Goal: Transaction & Acquisition: Book appointment/travel/reservation

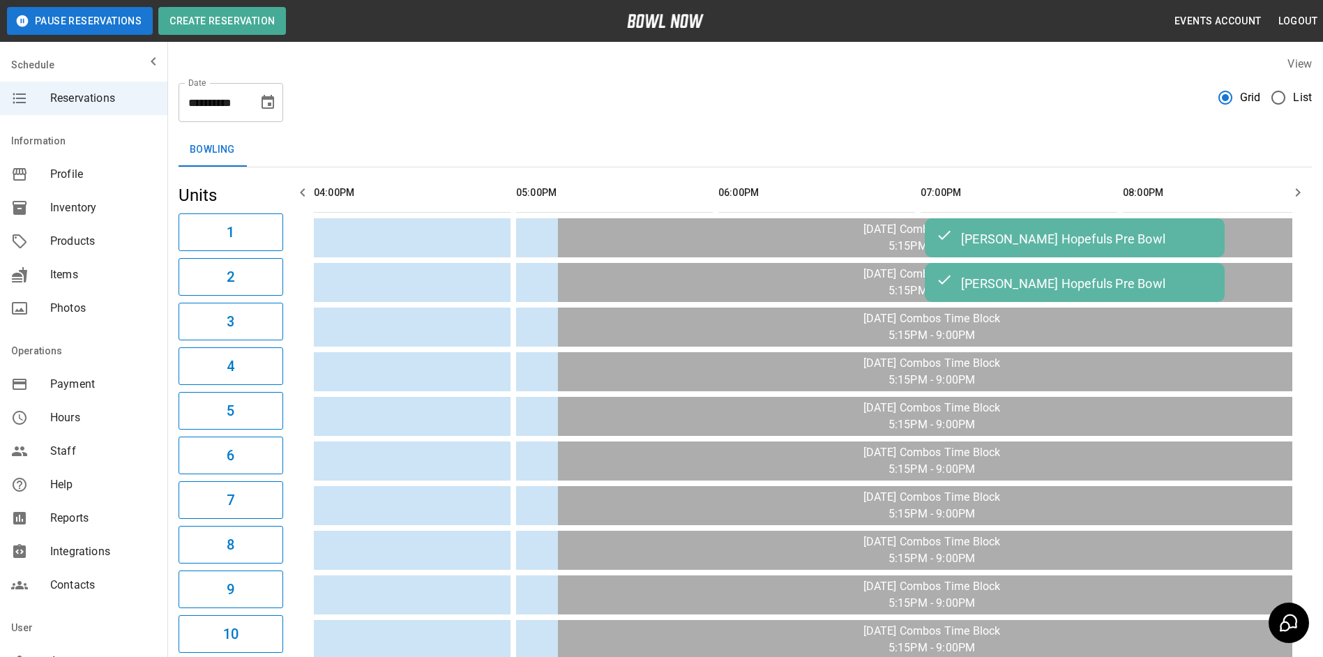
scroll to position [0, 1011]
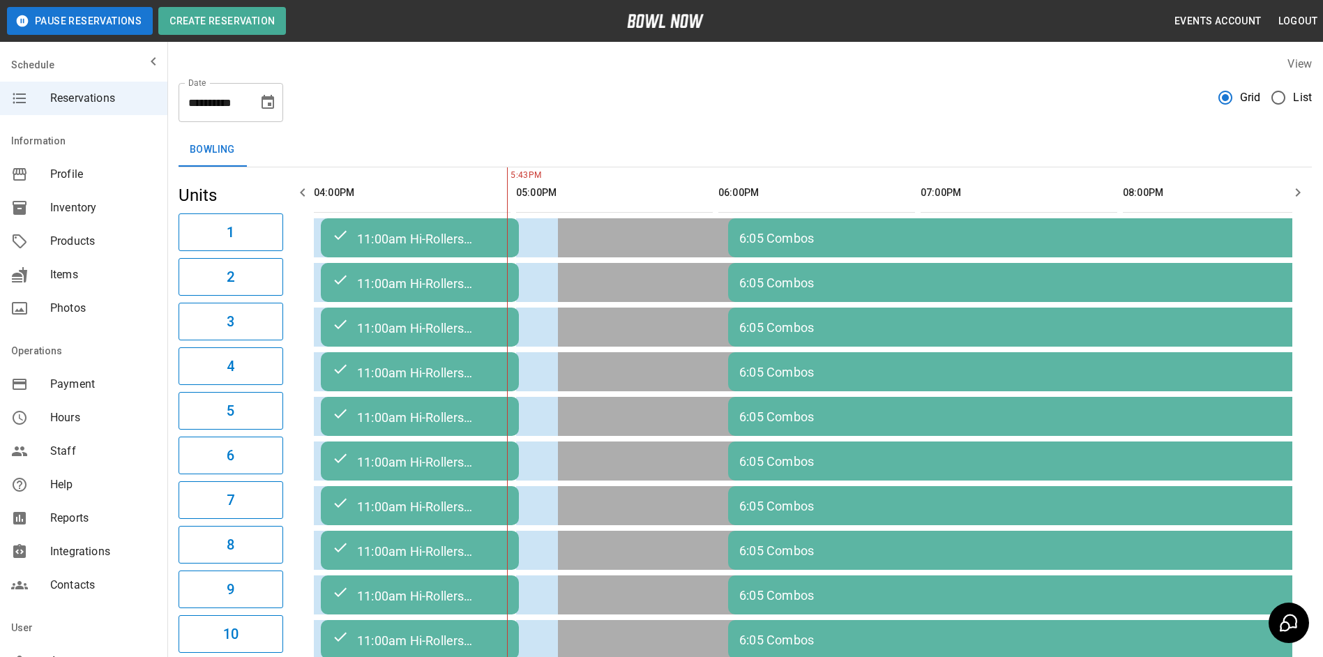
click at [264, 112] on button "Choose date, selected date is Oct 8, 2025" at bounding box center [268, 103] width 28 height 28
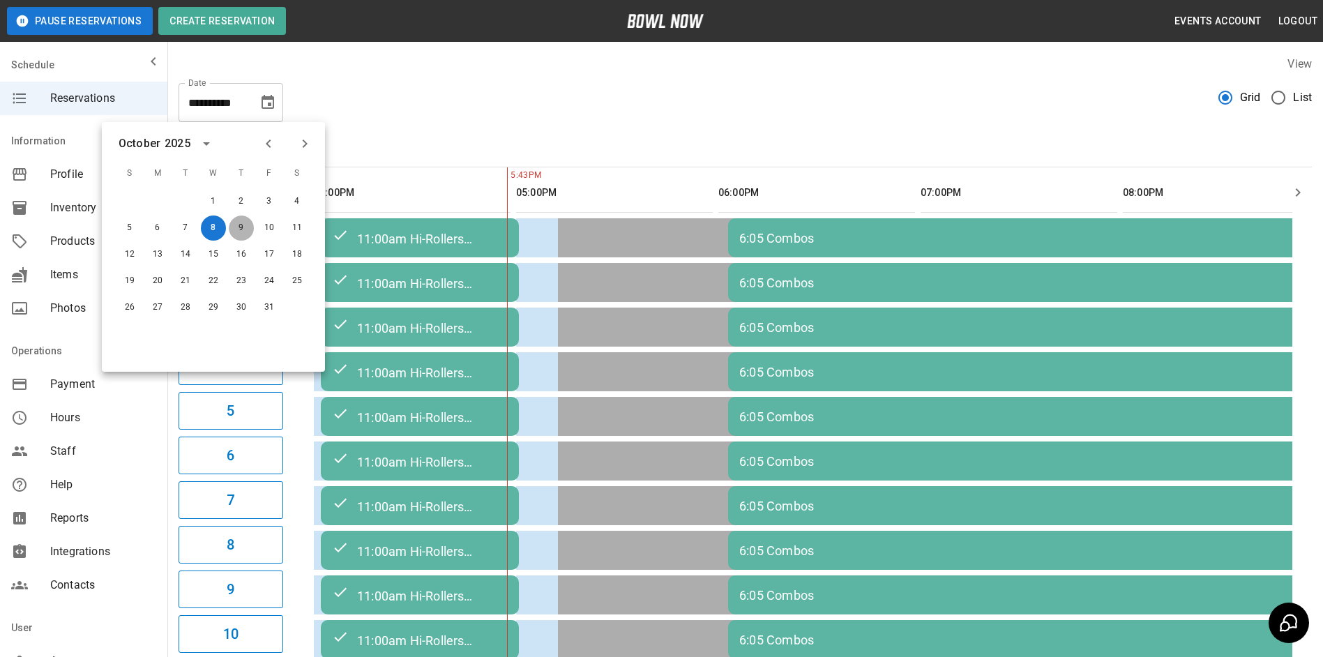
click at [243, 228] on button "9" at bounding box center [241, 228] width 25 height 25
type input "**********"
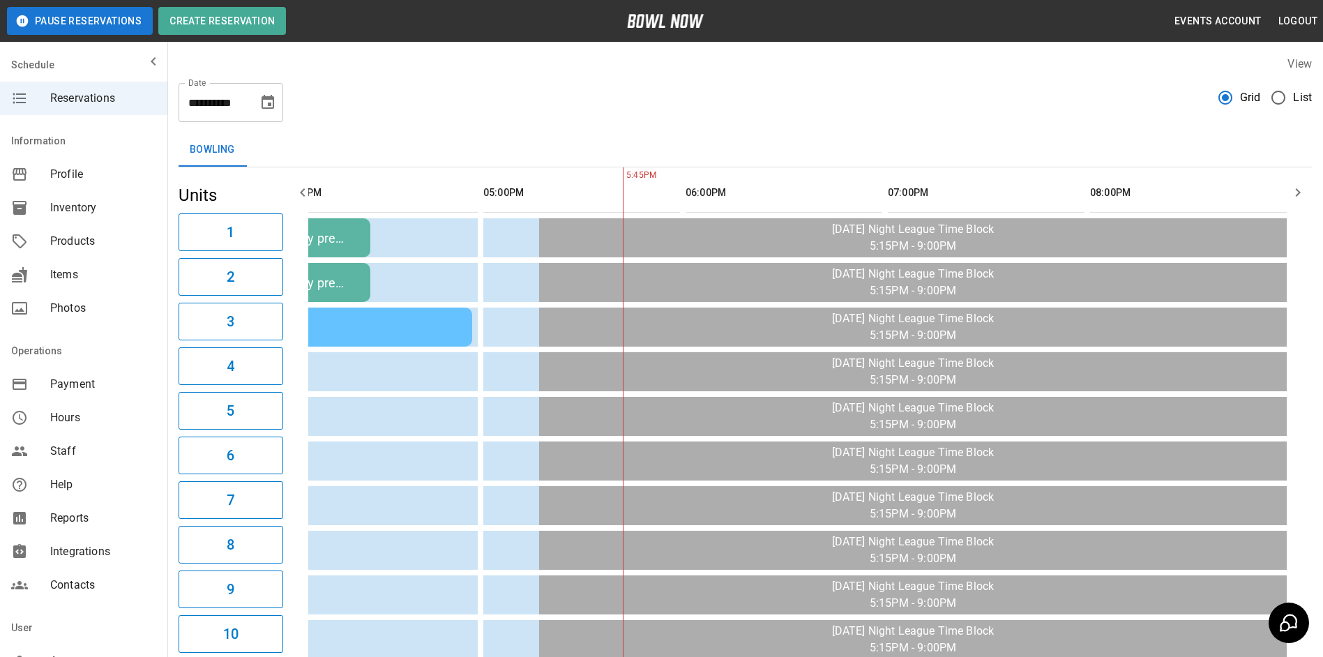
scroll to position [0, 243]
click at [299, 192] on icon "button" at bounding box center [302, 192] width 17 height 17
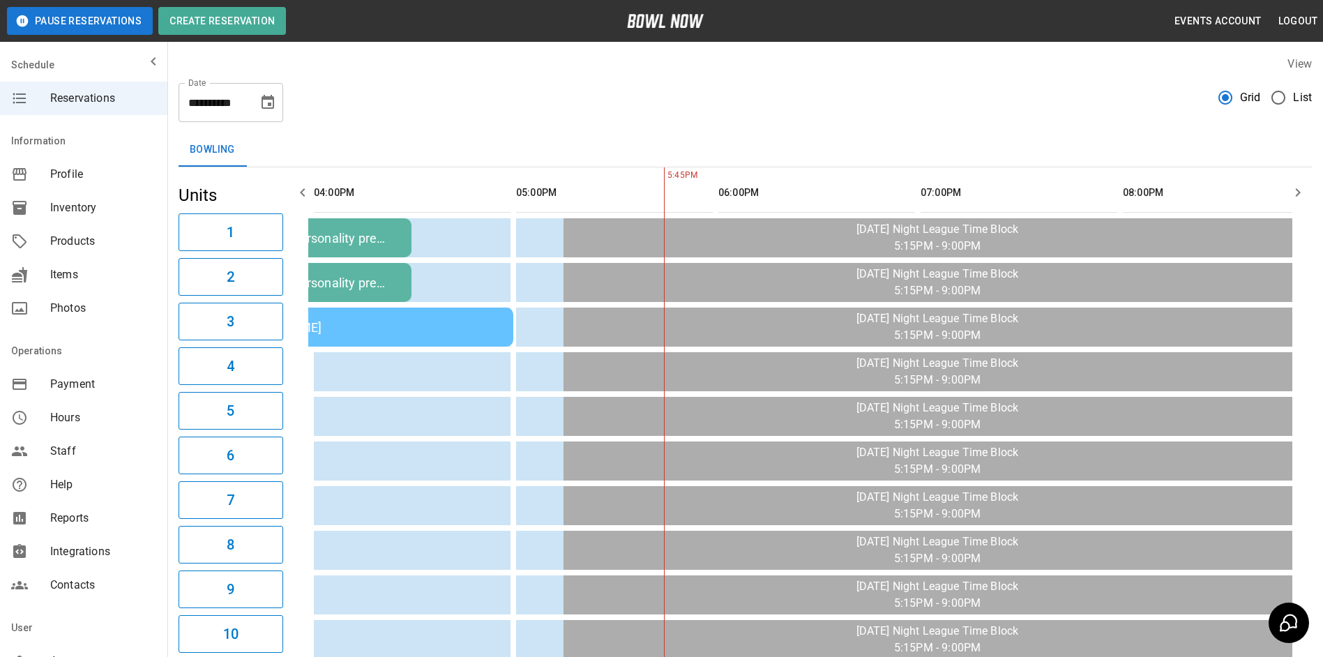
click at [299, 192] on icon "button" at bounding box center [302, 192] width 17 height 17
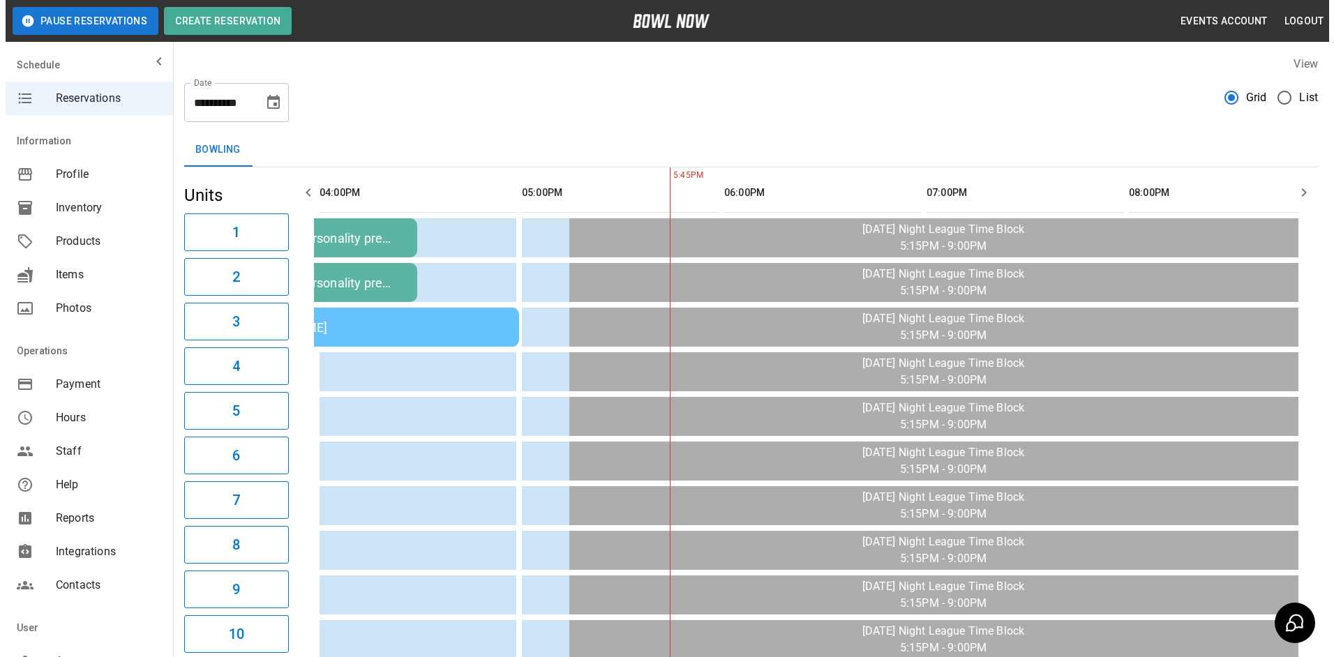
scroll to position [0, 0]
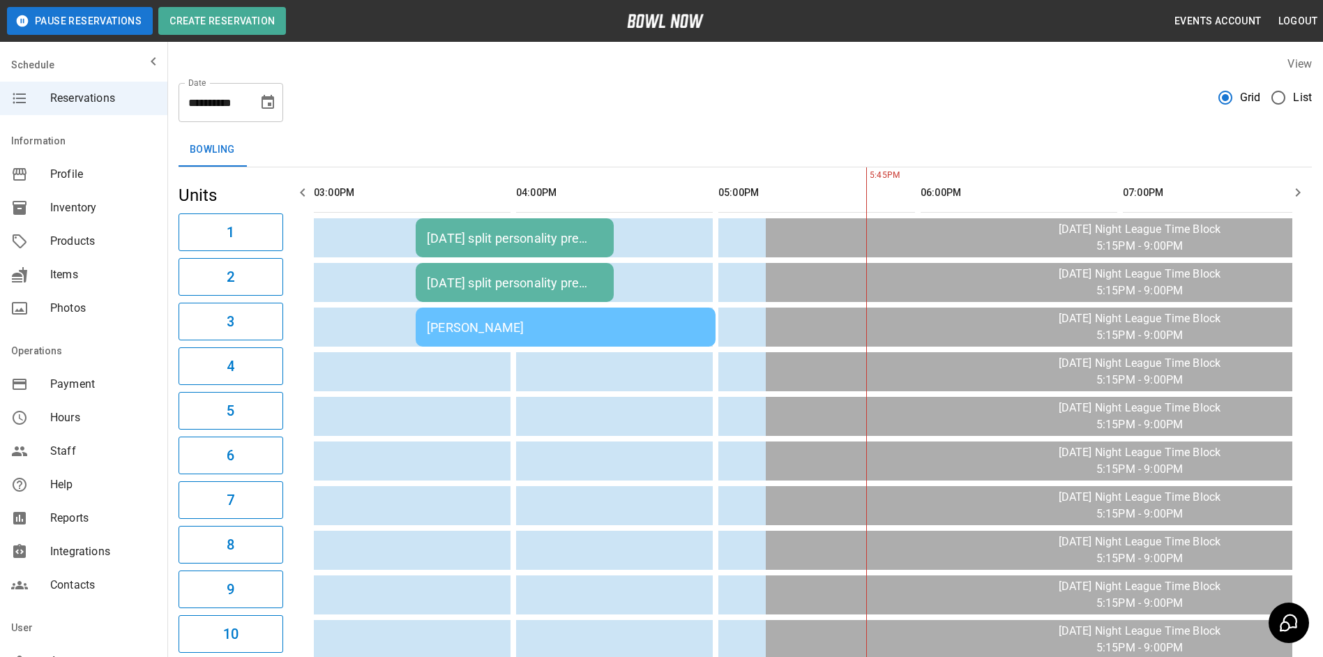
click at [299, 192] on icon "button" at bounding box center [302, 192] width 17 height 17
click at [333, 368] on td "sticky table" at bounding box center [336, 371] width 45 height 39
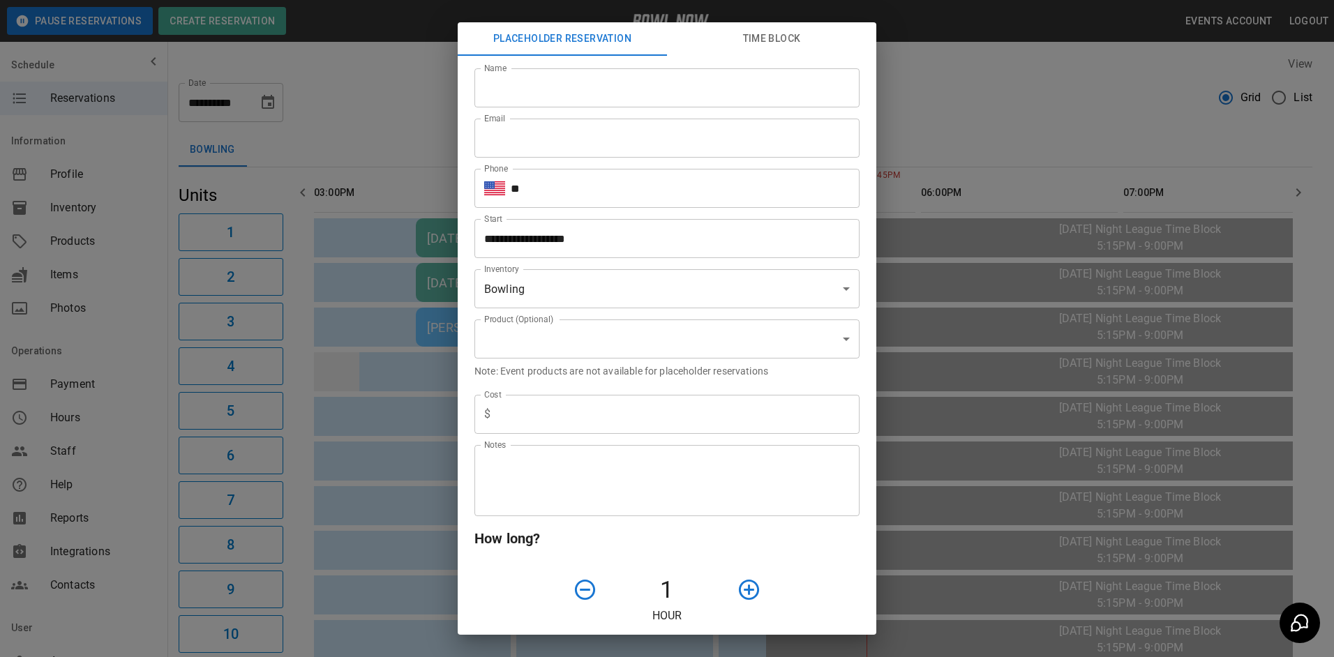
type input "**********"
click at [549, 93] on input "Name" at bounding box center [666, 87] width 385 height 39
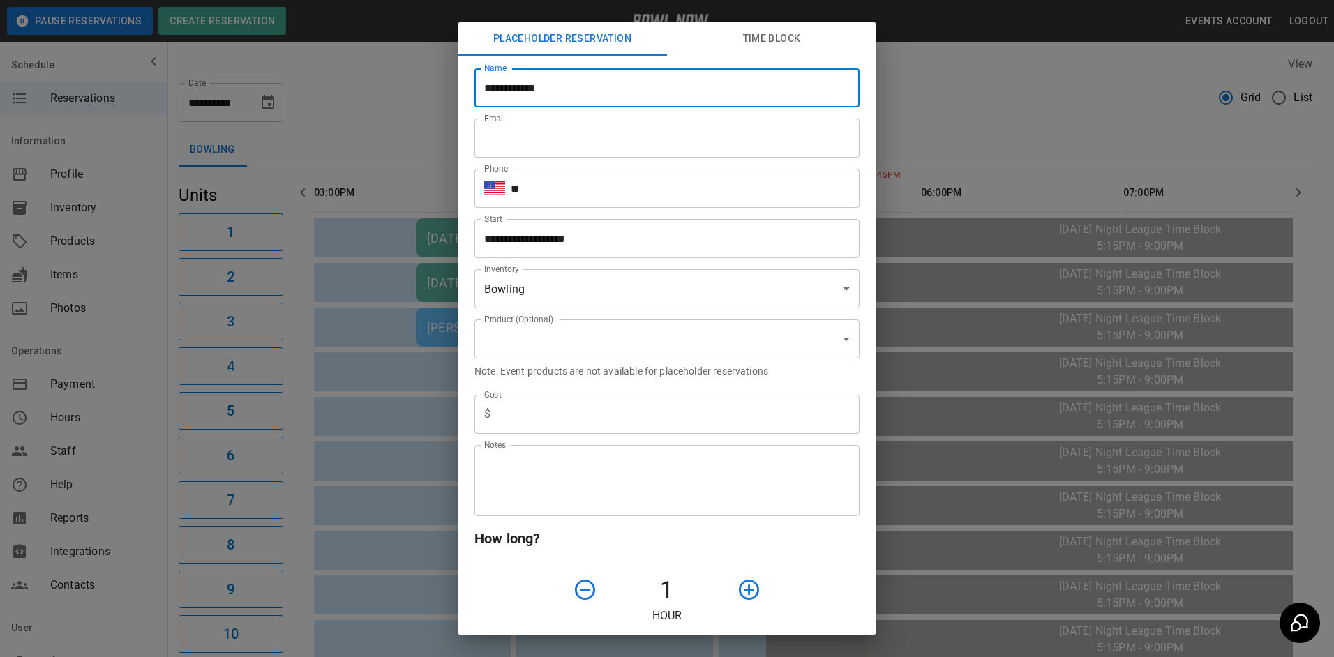
type input "**********"
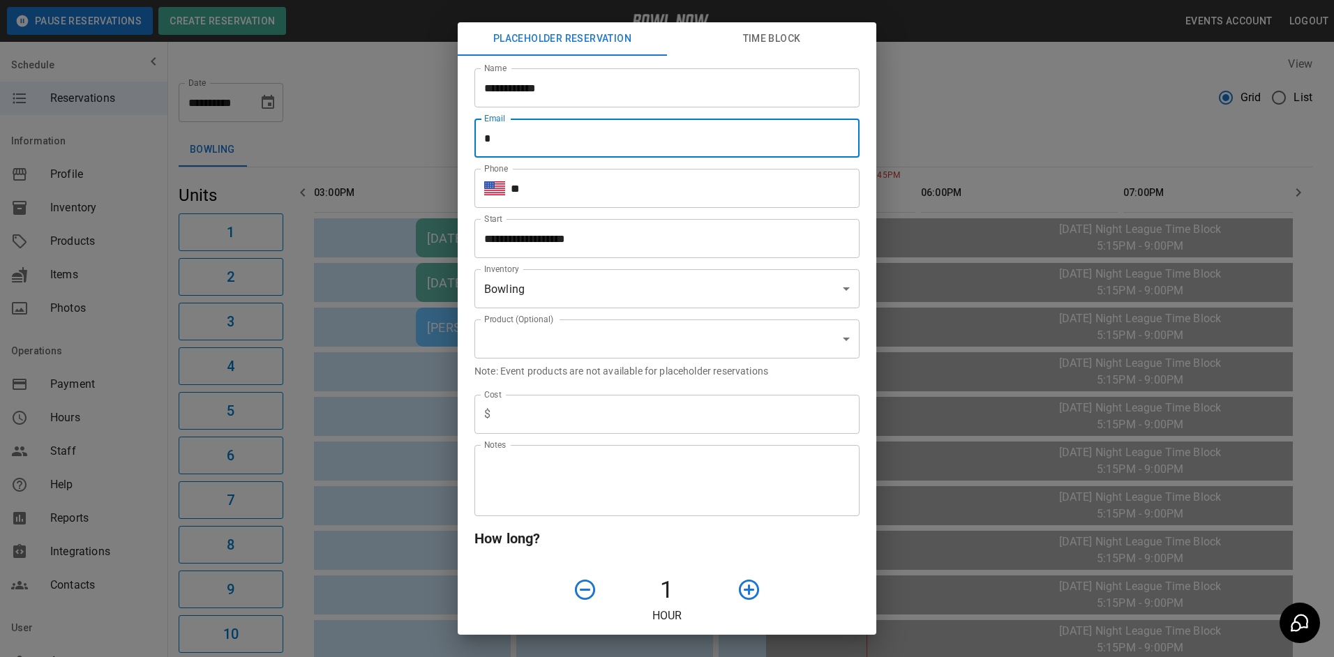
type input "**********"
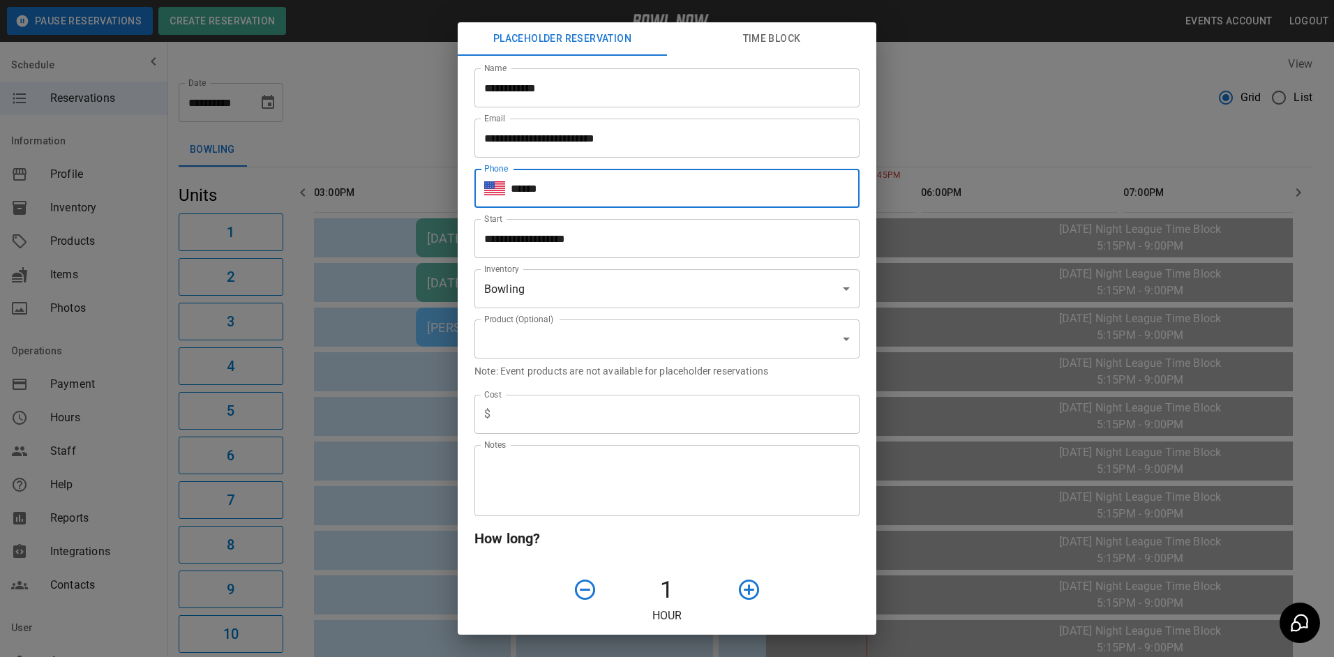
drag, startPoint x: 568, startPoint y: 175, endPoint x: 568, endPoint y: 193, distance: 18.1
click at [568, 190] on input "******" at bounding box center [685, 188] width 349 height 39
type input "**********"
type input "*"
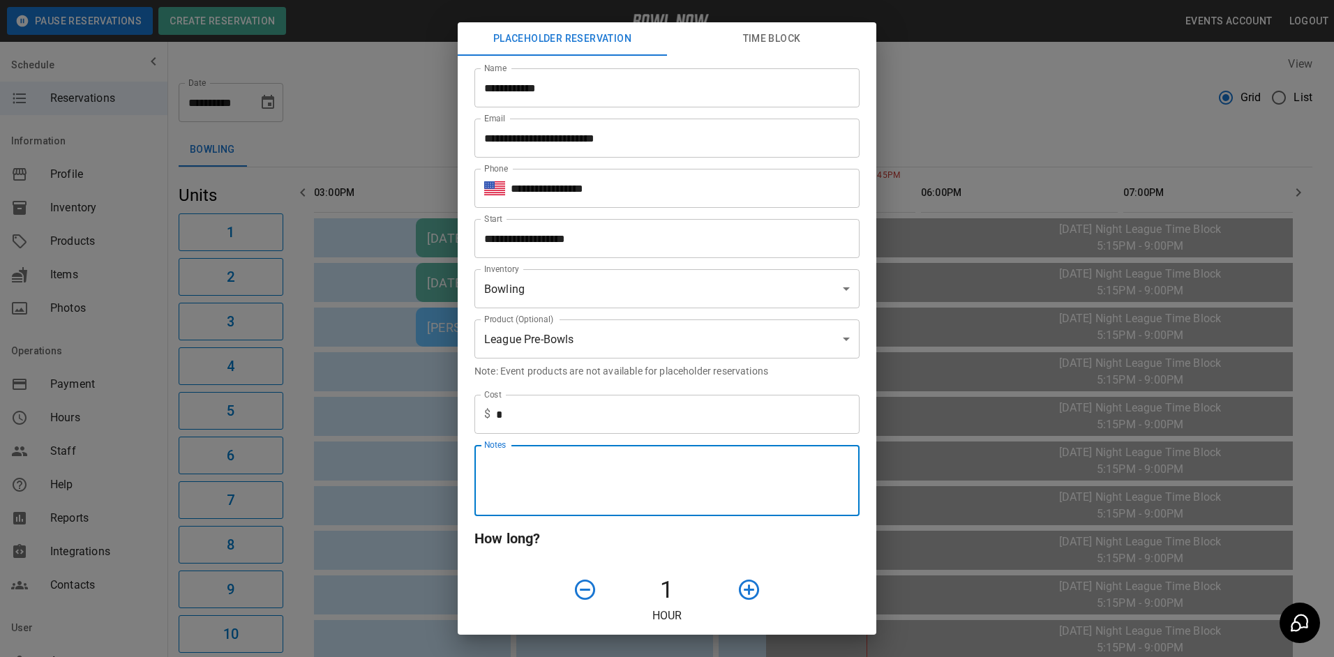
click at [607, 485] on textarea "Notes" at bounding box center [666, 481] width 365 height 48
type textarea "**********"
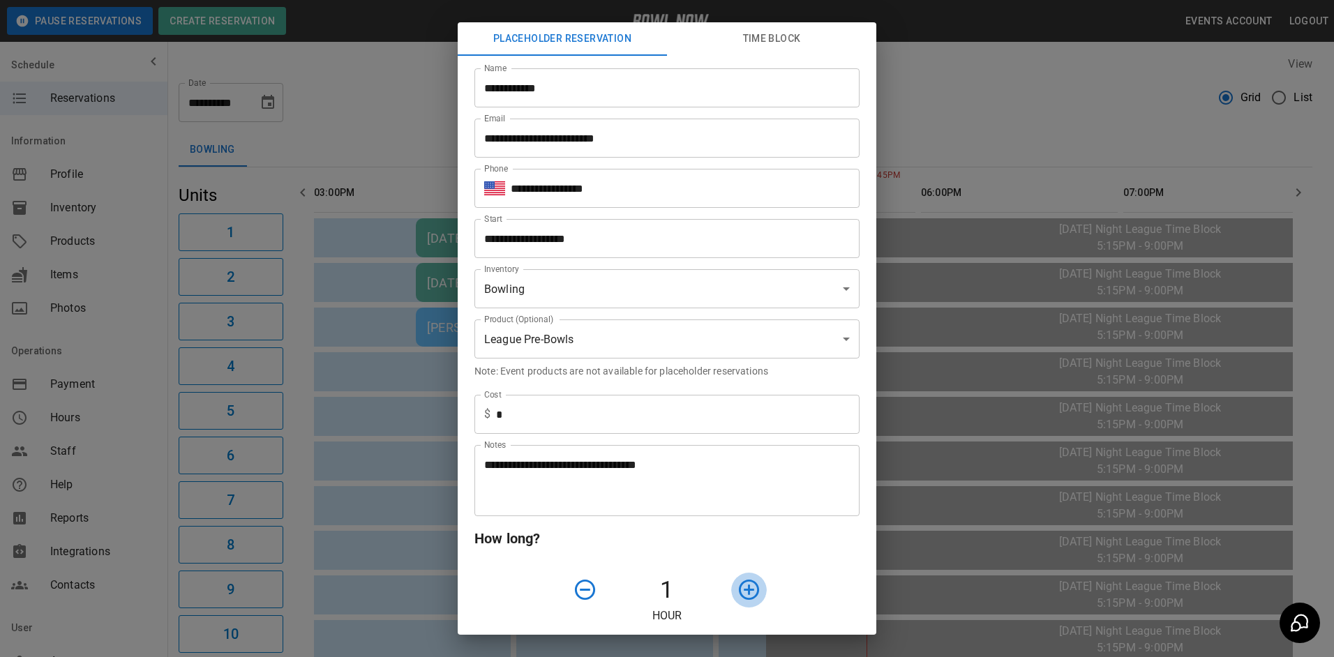
click at [741, 594] on icon "button" at bounding box center [749, 590] width 20 height 20
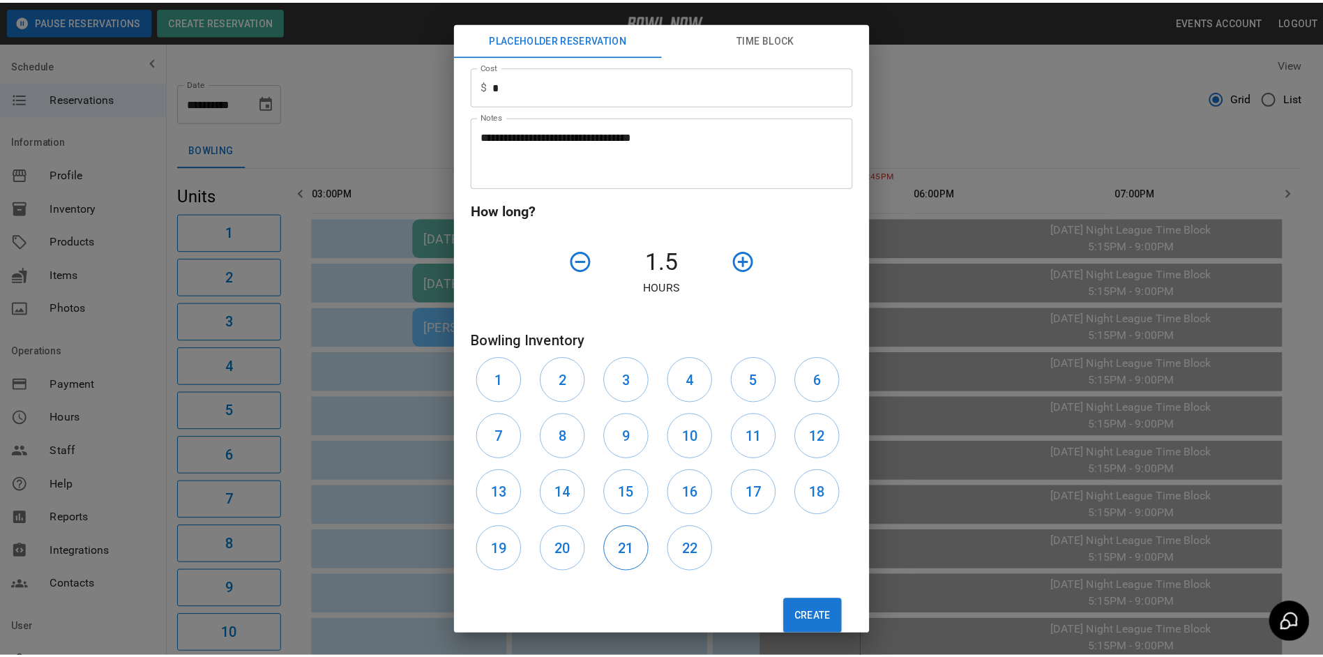
scroll to position [349, 0]
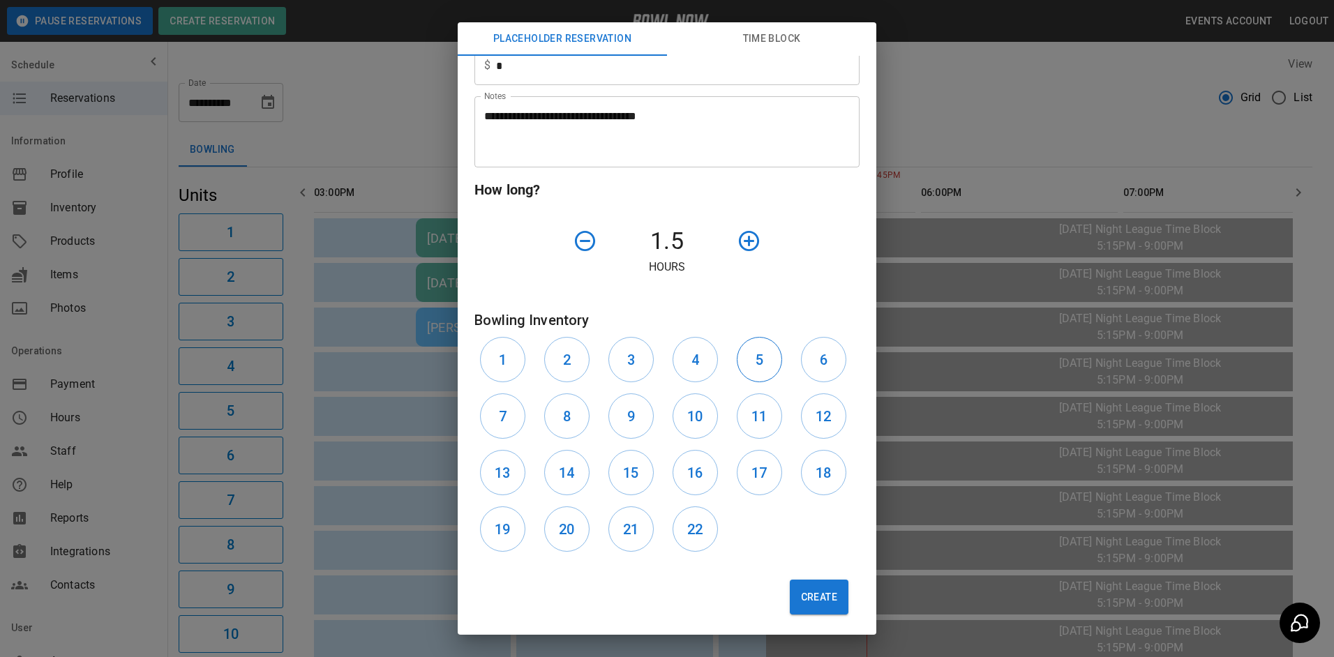
drag, startPoint x: 757, startPoint y: 362, endPoint x: 767, endPoint y: 360, distance: 9.3
click at [762, 361] on button "5" at bounding box center [759, 359] width 45 height 45
drag, startPoint x: 808, startPoint y: 360, endPoint x: 794, endPoint y: 499, distance: 140.2
click at [808, 365] on button "6" at bounding box center [823, 359] width 45 height 45
click at [830, 598] on button "Create" at bounding box center [819, 597] width 59 height 35
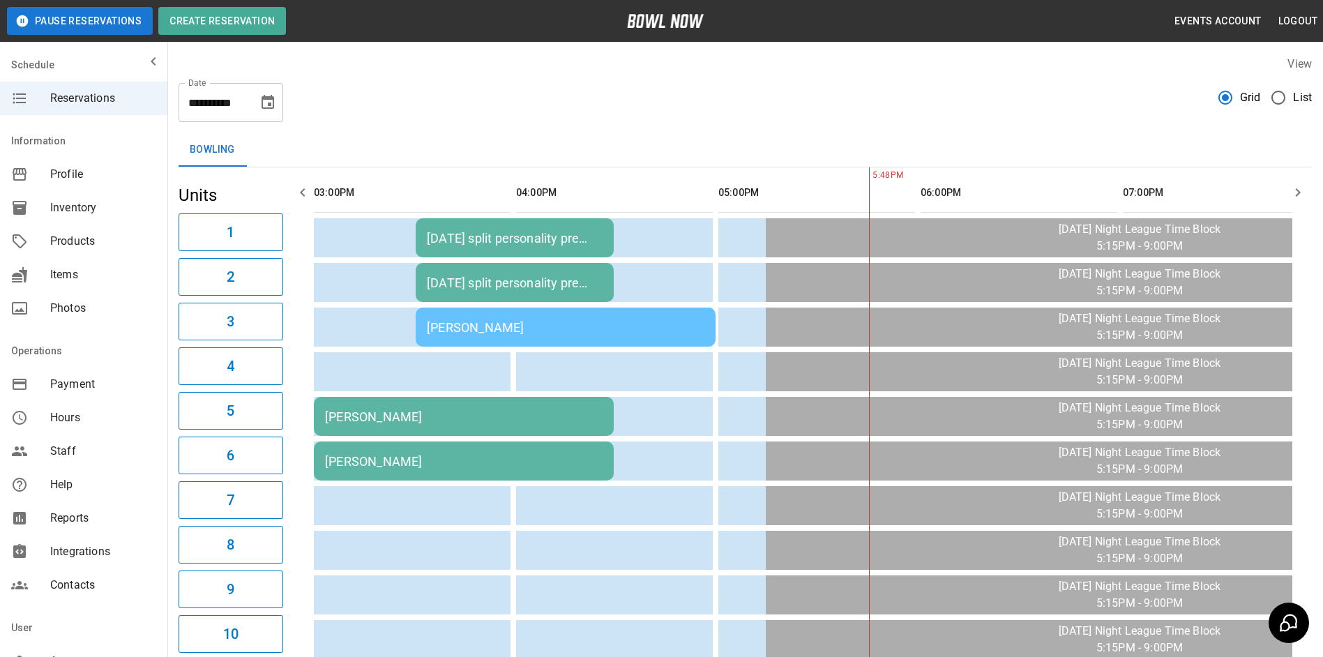
click at [264, 110] on icon "Choose date, selected date is Oct 9, 2025" at bounding box center [267, 102] width 17 height 17
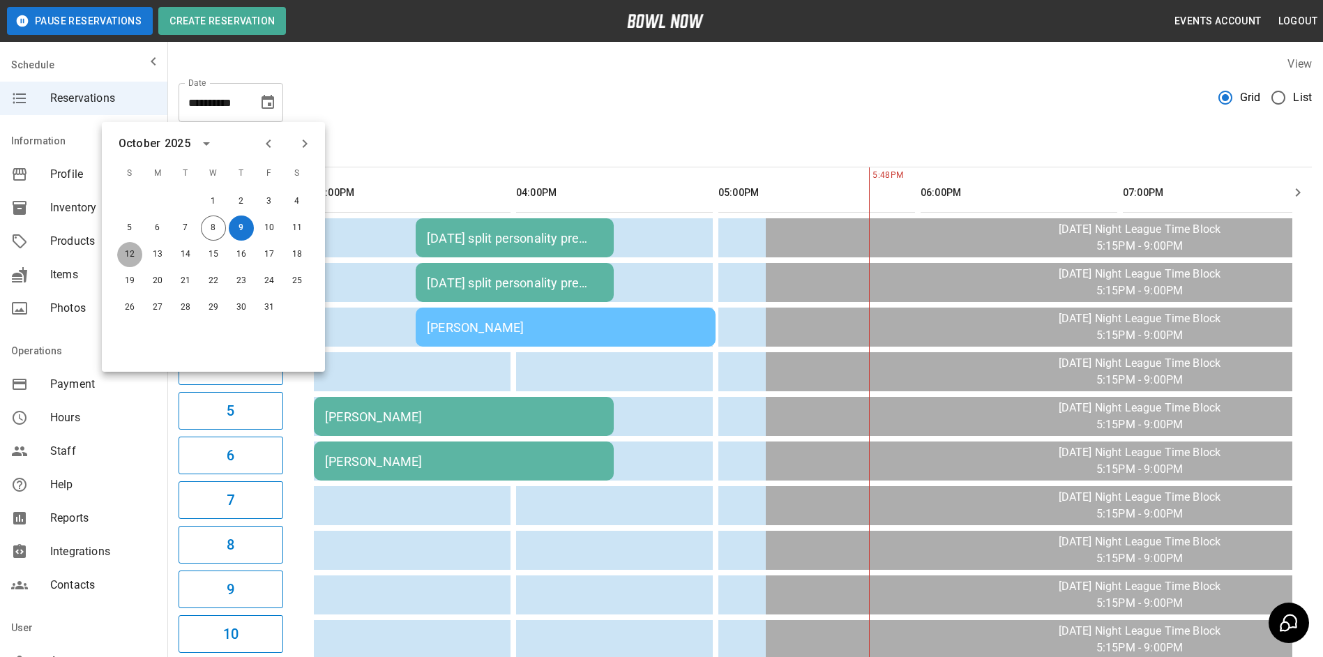
click at [130, 255] on button "12" at bounding box center [129, 254] width 25 height 25
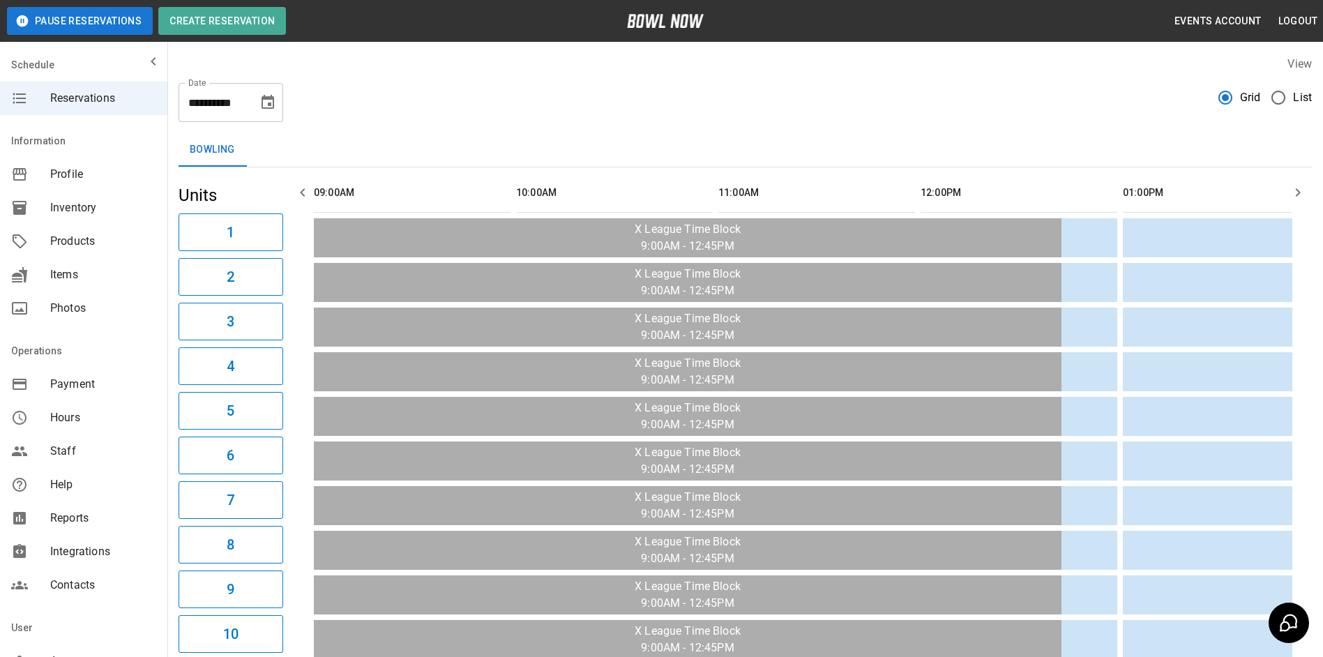
scroll to position [0, 1432]
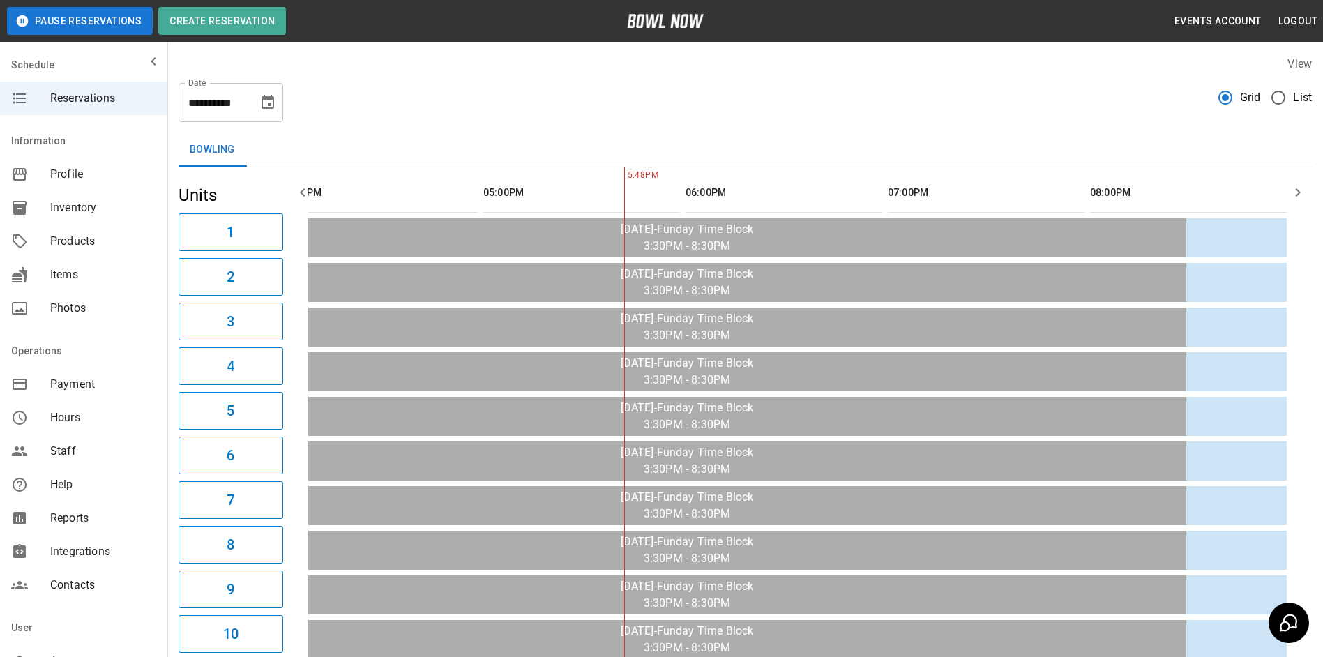
click at [294, 186] on button "button" at bounding box center [303, 193] width 28 height 28
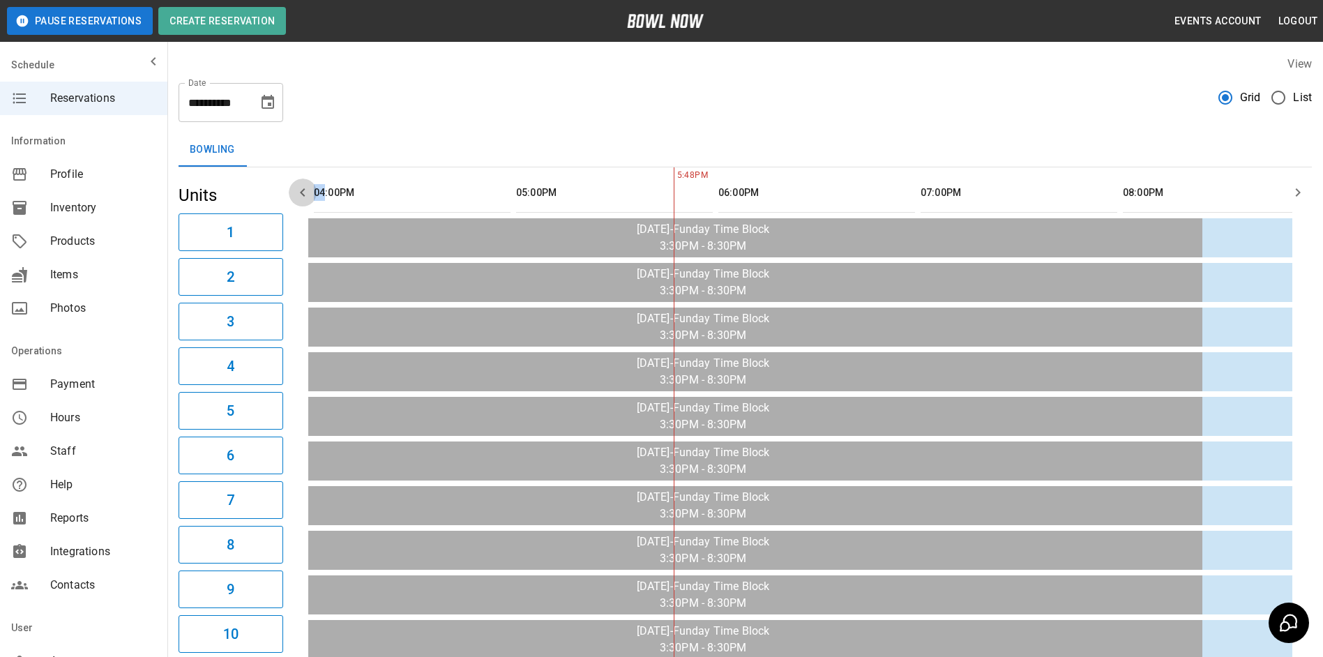
click at [297, 189] on icon "button" at bounding box center [302, 192] width 17 height 17
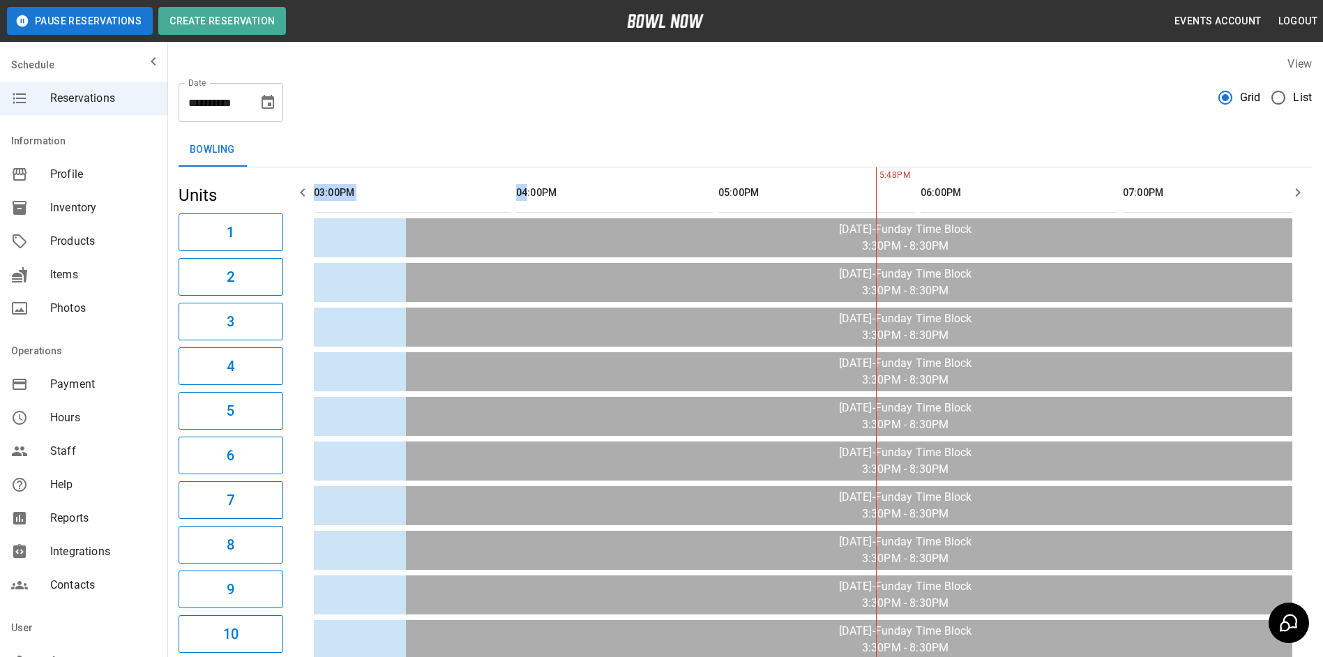
click at [297, 190] on icon "button" at bounding box center [302, 192] width 17 height 17
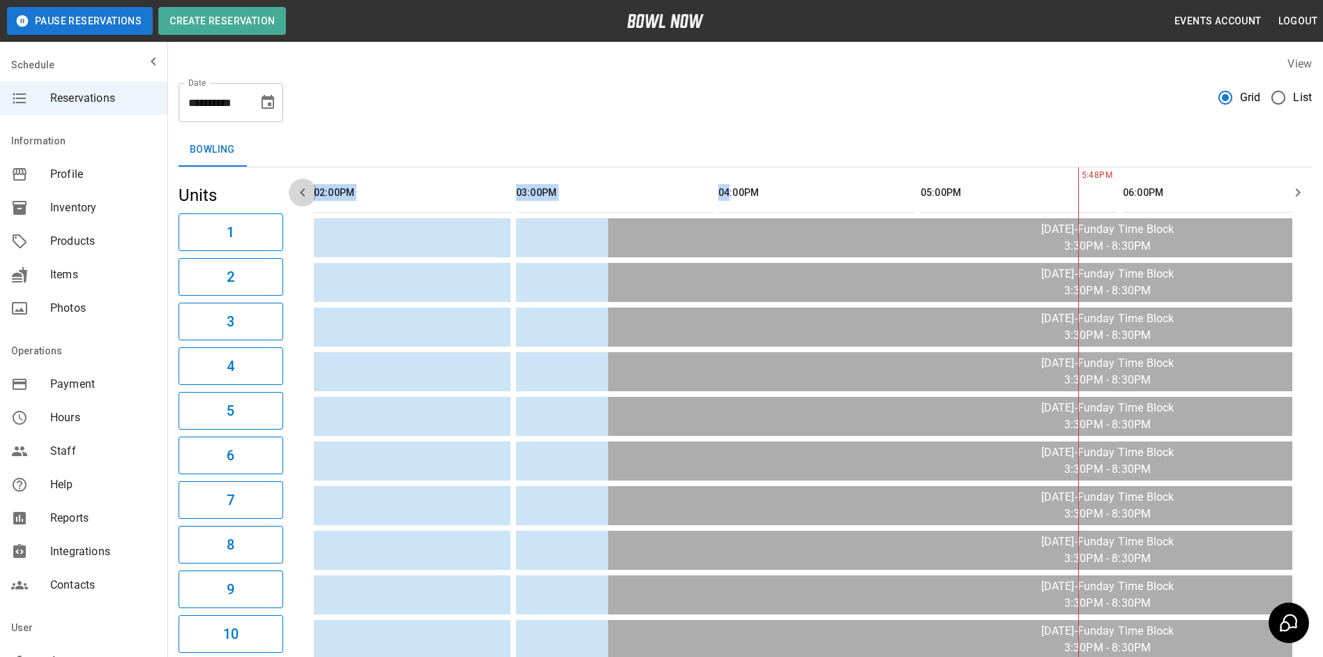
click at [297, 190] on icon "button" at bounding box center [302, 192] width 17 height 17
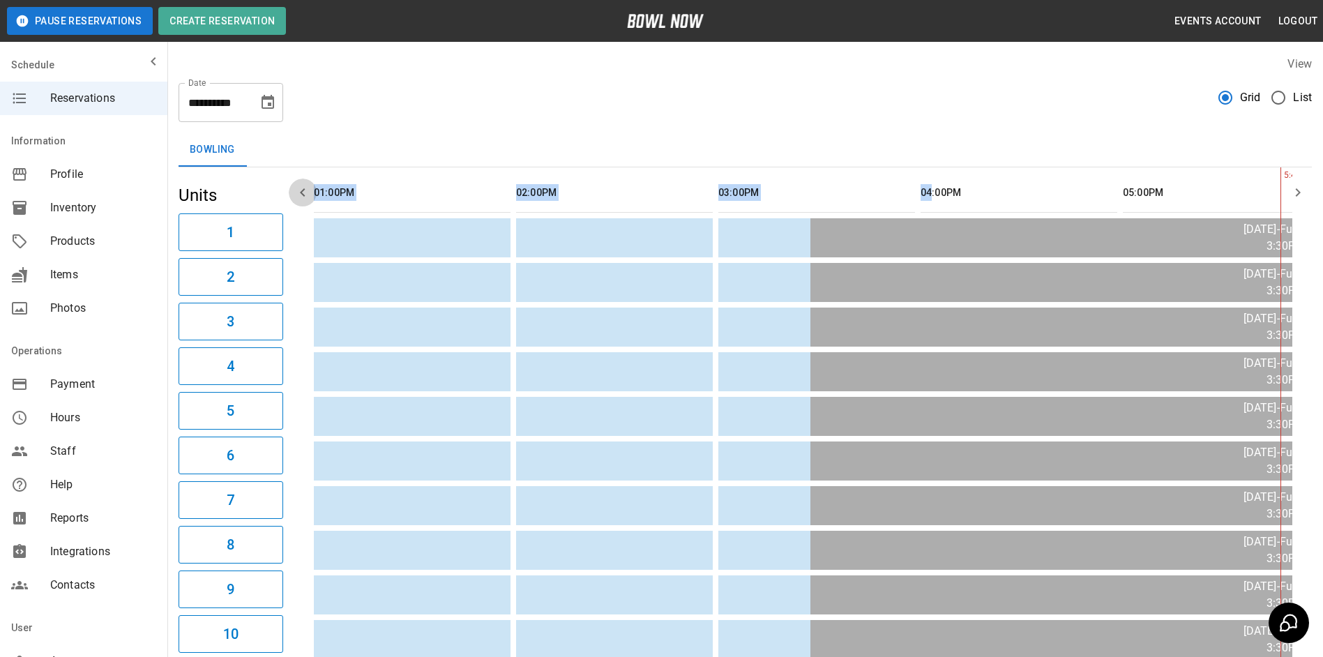
click at [297, 190] on icon "button" at bounding box center [302, 192] width 17 height 17
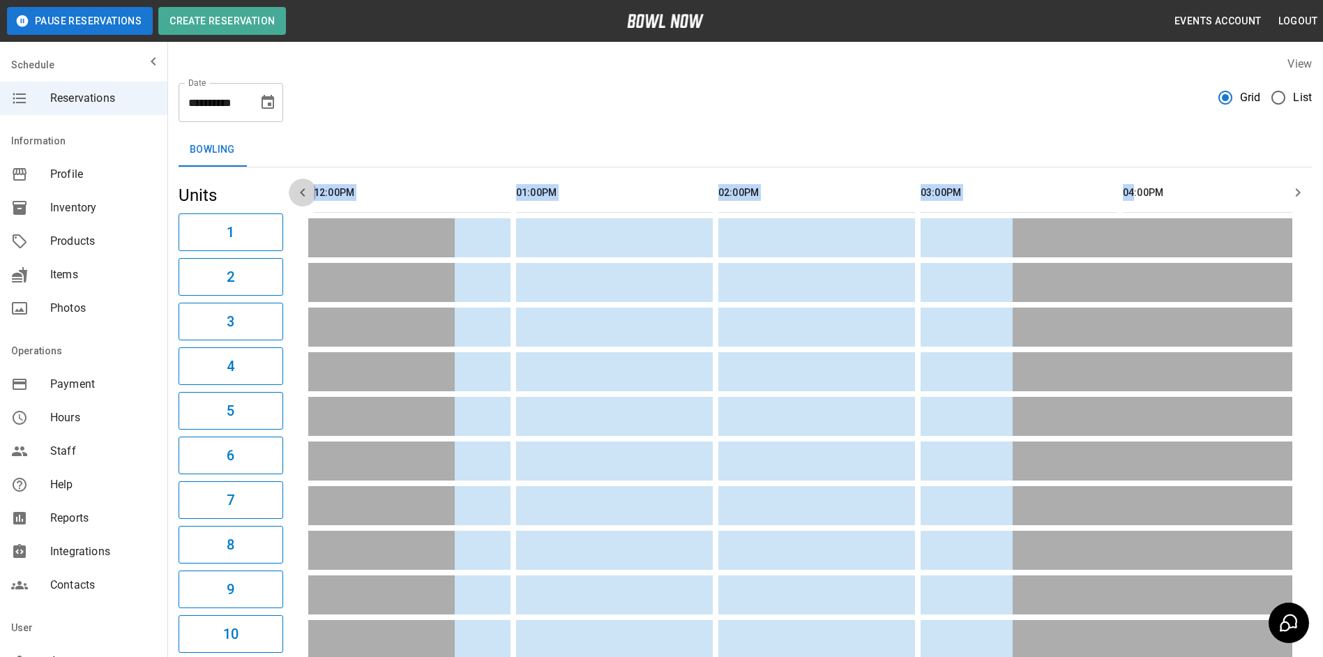
click at [297, 190] on icon "button" at bounding box center [302, 192] width 17 height 17
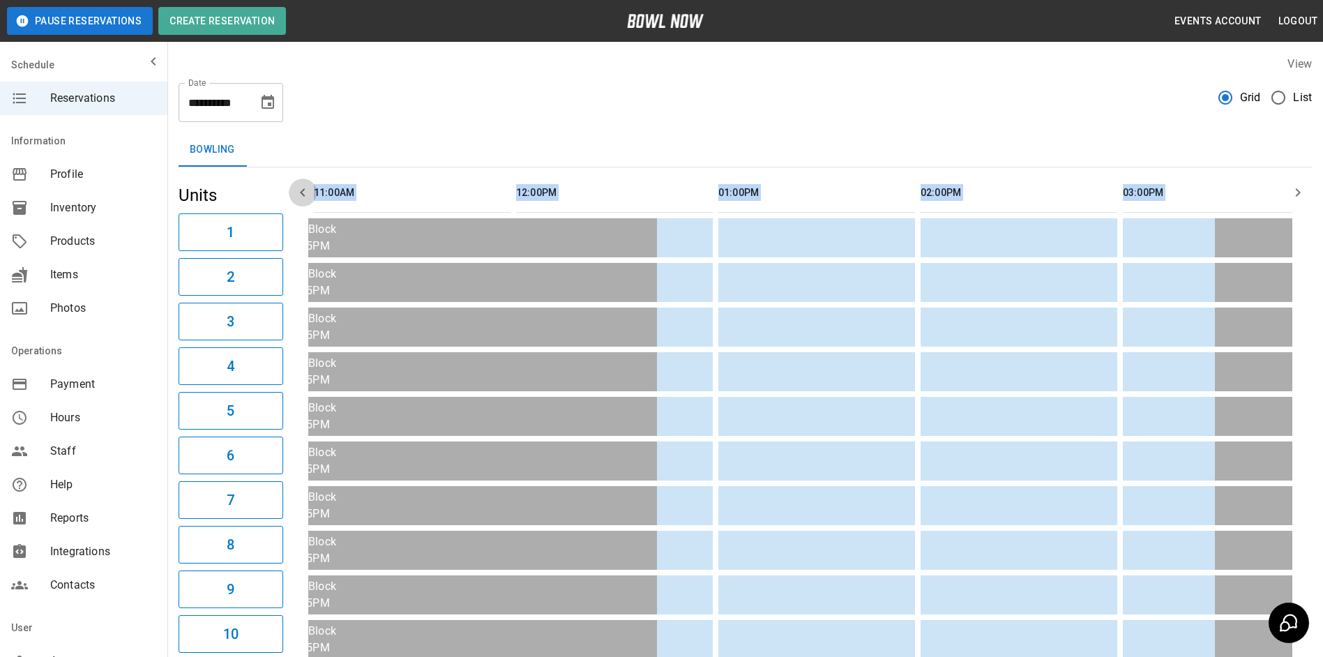
click at [297, 190] on icon "button" at bounding box center [302, 192] width 17 height 17
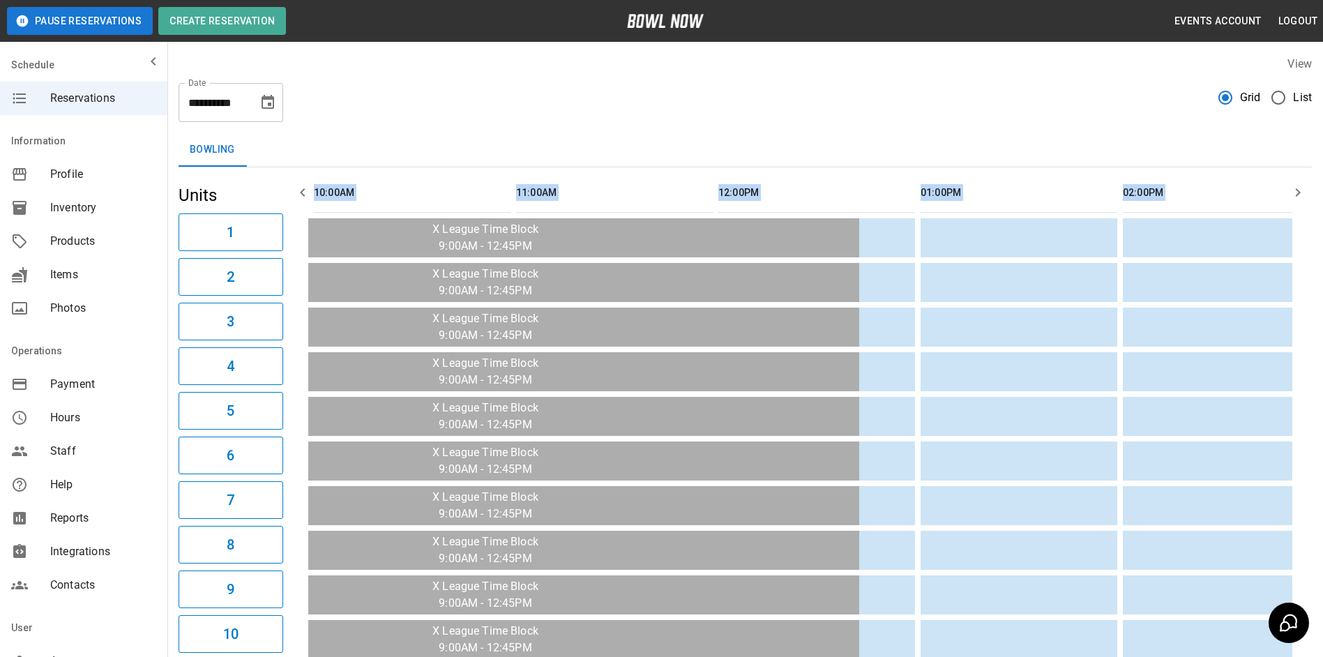
click at [297, 190] on icon "button" at bounding box center [302, 192] width 17 height 17
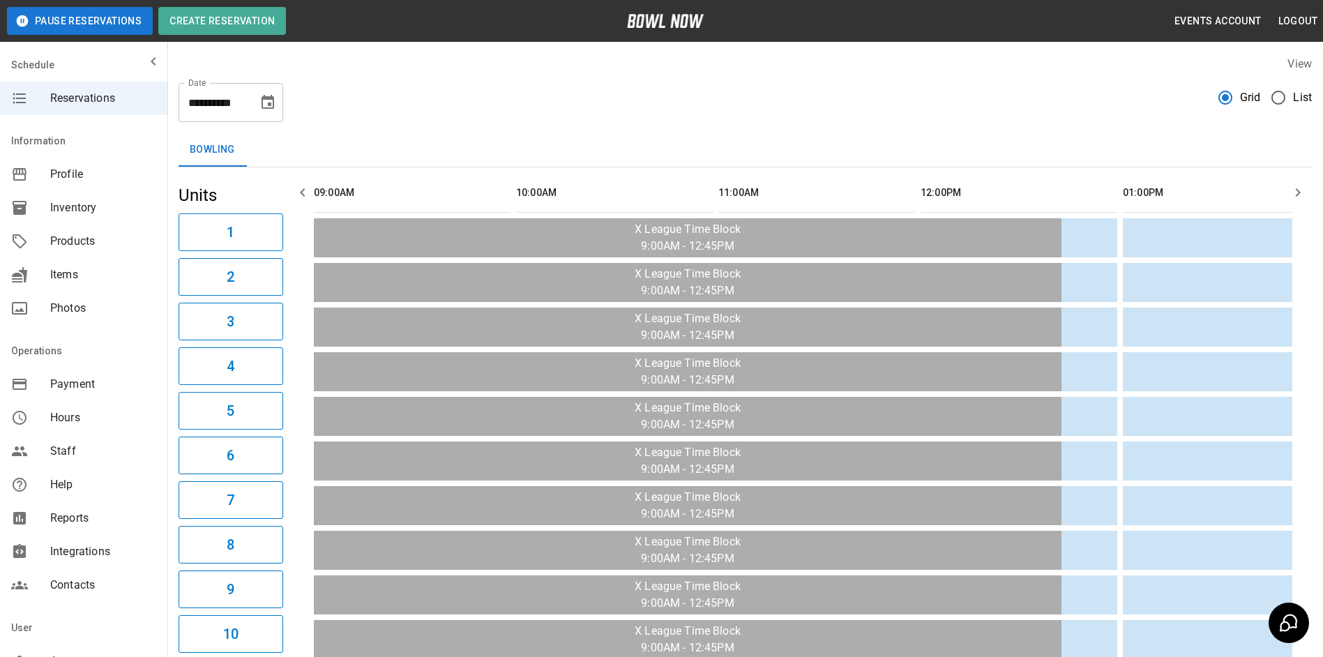
click at [379, 135] on div "Bowling" at bounding box center [745, 149] width 1133 height 33
click at [275, 110] on icon "Choose date, selected date is Oct 12, 2025" at bounding box center [267, 102] width 17 height 17
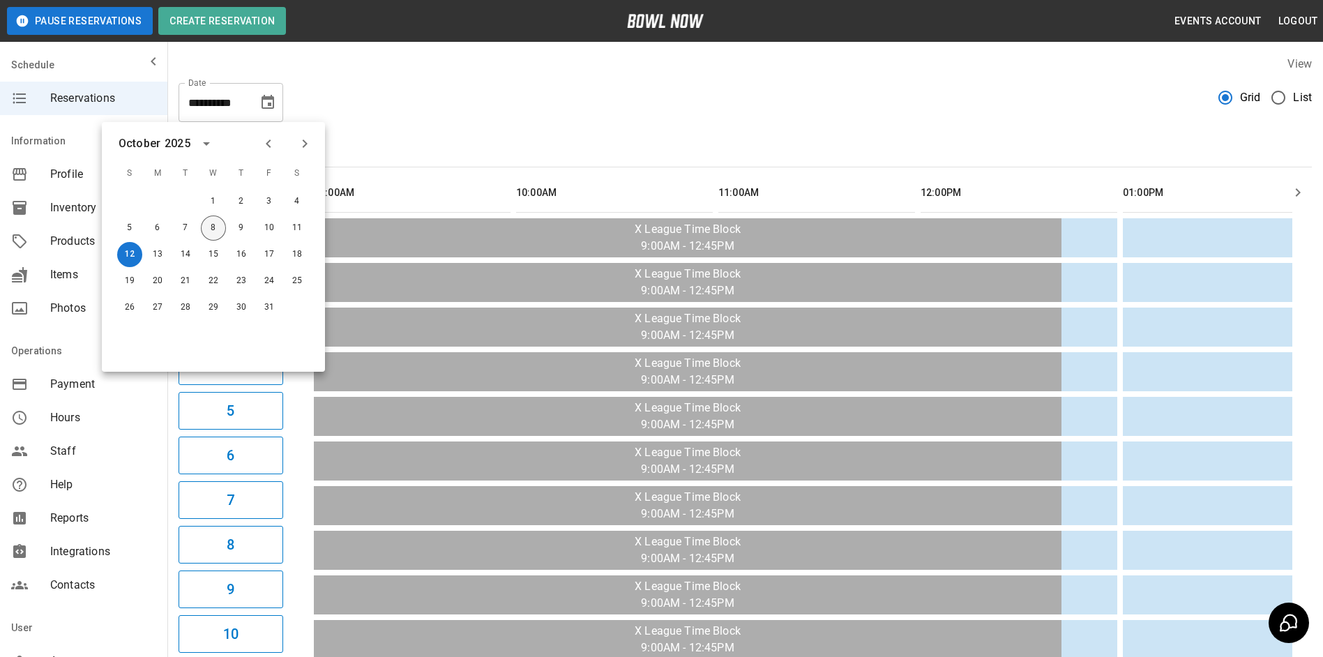
click at [218, 235] on button "8" at bounding box center [213, 228] width 25 height 25
type input "**********"
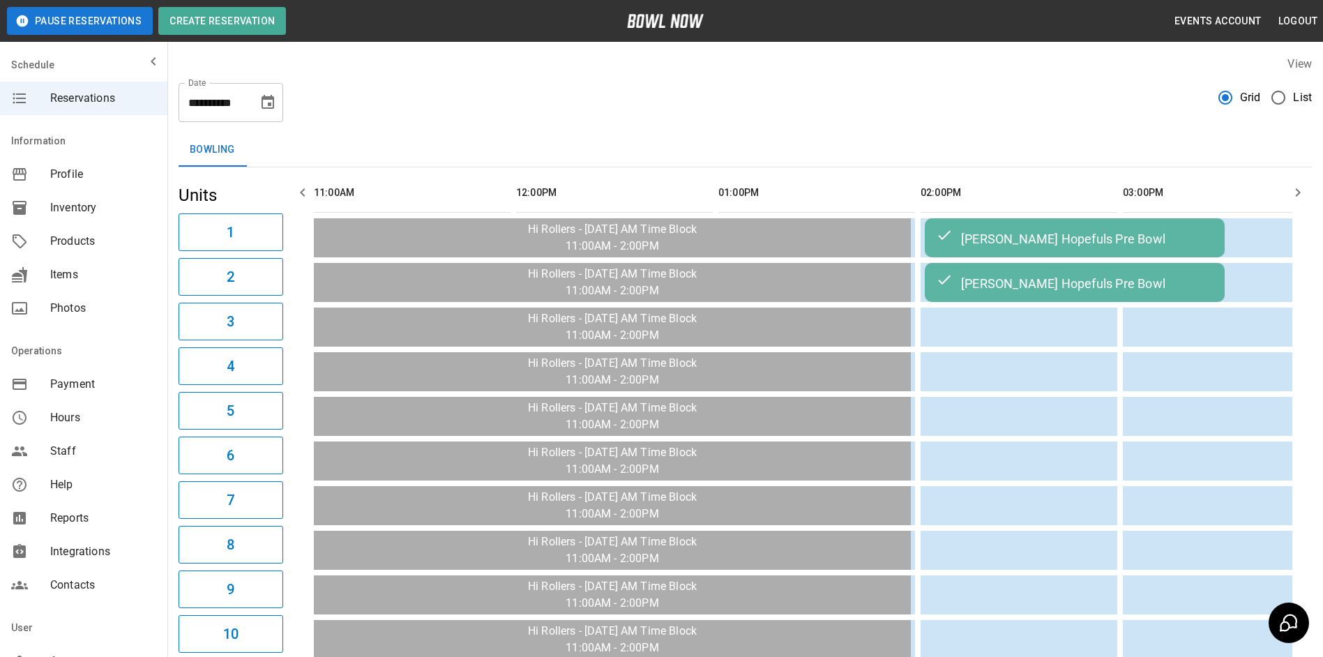
scroll to position [0, 1044]
